Goal: Task Accomplishment & Management: Manage account settings

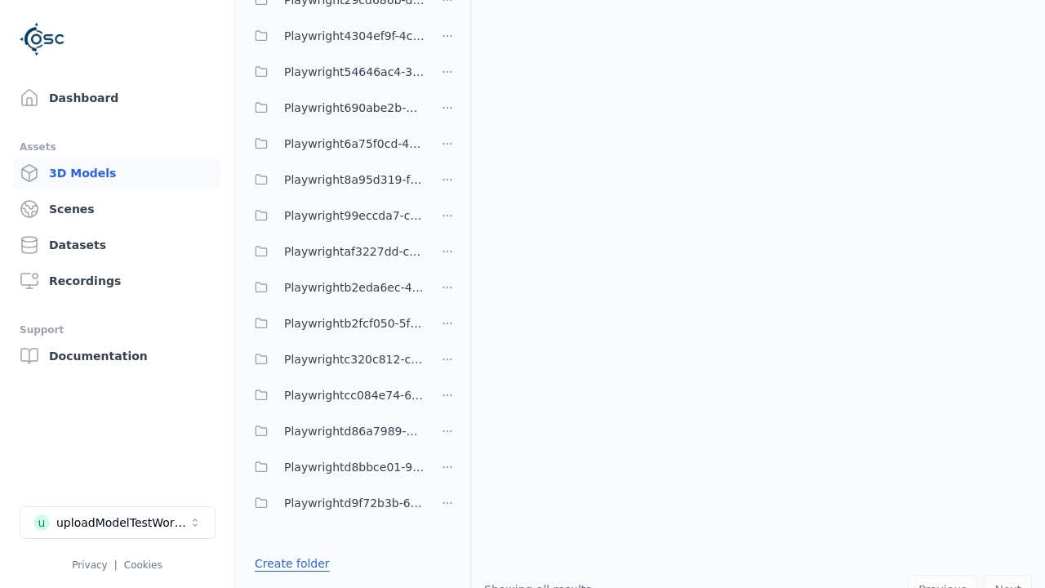
click at [287, 563] on link "Create folder" at bounding box center [292, 563] width 75 height 16
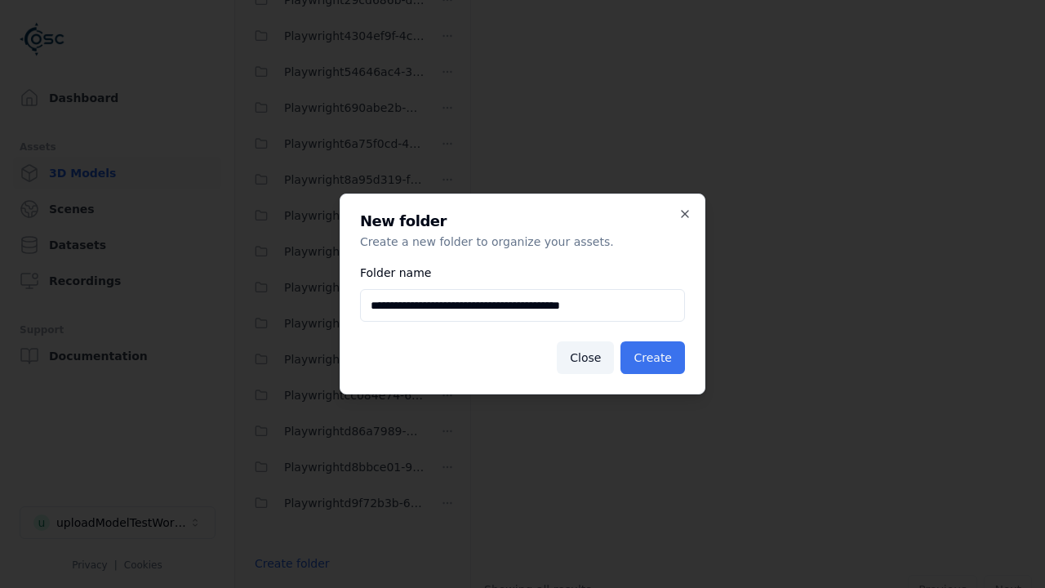
type input "**********"
click at [655, 357] on button "Create" at bounding box center [652, 357] width 64 height 33
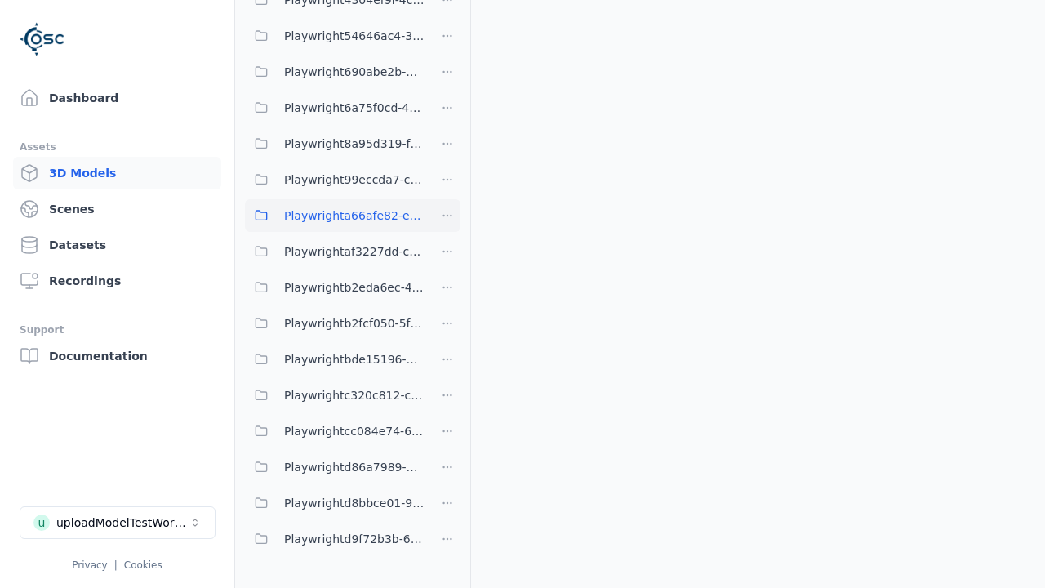
click at [335, 215] on span "Playwrighta66afe82-e6b2-43c4-8e05-fc7ab49a0fb9" at bounding box center [354, 216] width 140 height 20
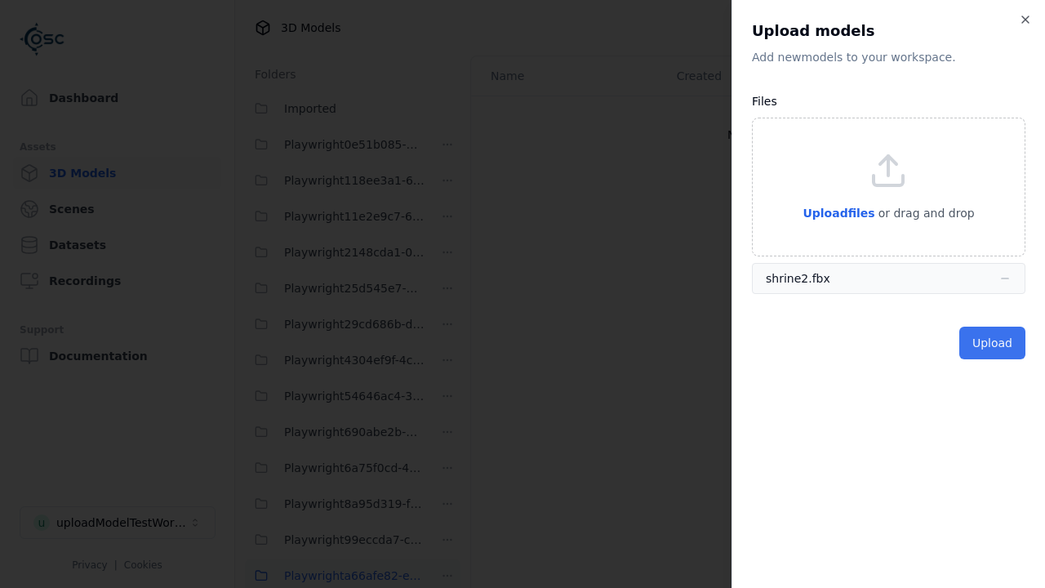
click at [993, 343] on button "Upload" at bounding box center [992, 342] width 66 height 33
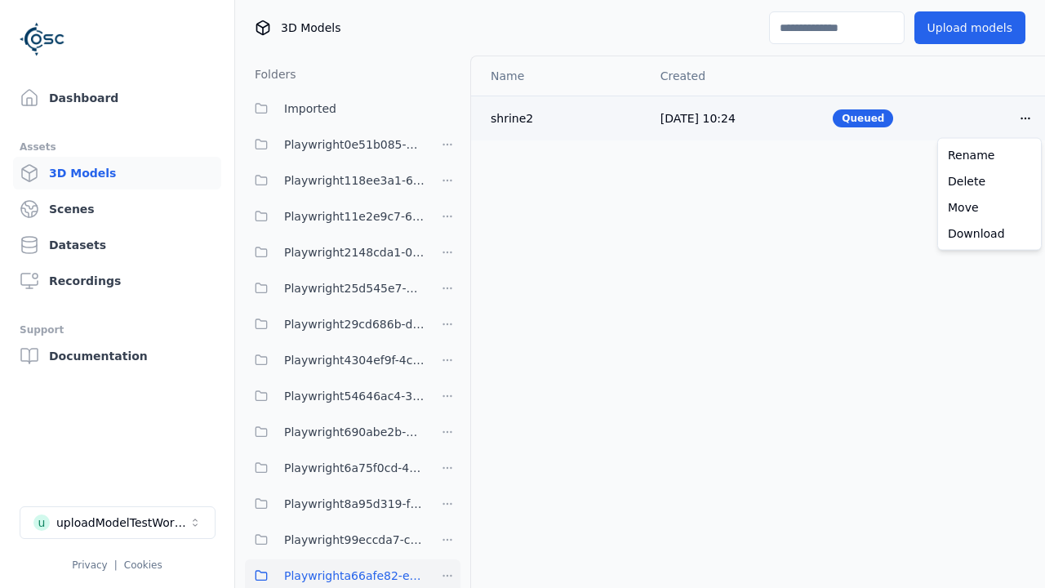
click at [1025, 118] on html "Support Dashboard Assets 3D Models Scenes Datasets Recordings Support Documenta…" at bounding box center [522, 294] width 1045 height 588
click at [989, 180] on div "Delete" at bounding box center [989, 181] width 96 height 26
